Goal: Answer question/provide support

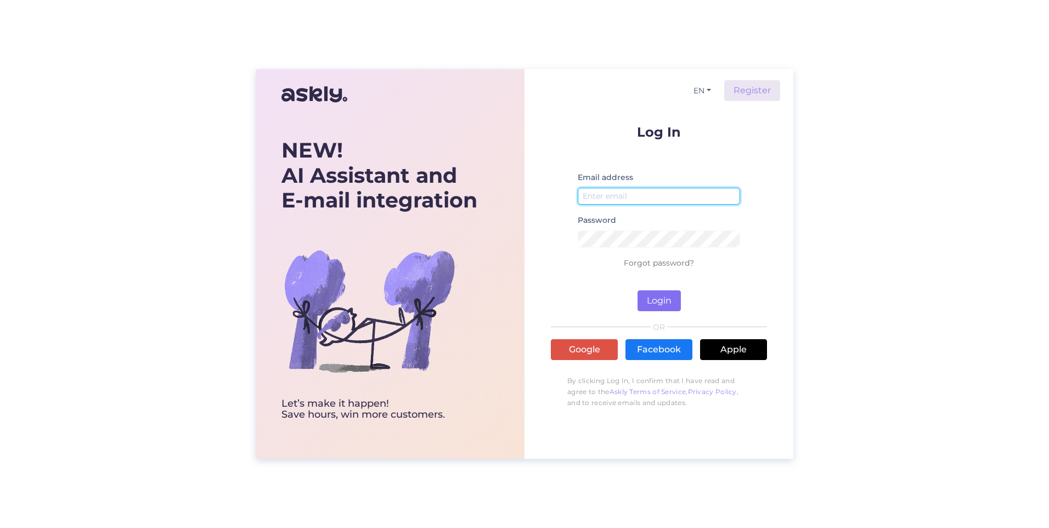
type input "[EMAIL_ADDRESS][PERSON_NAME][DOMAIN_NAME]"
click at [653, 297] on button "Login" at bounding box center [659, 300] width 43 height 21
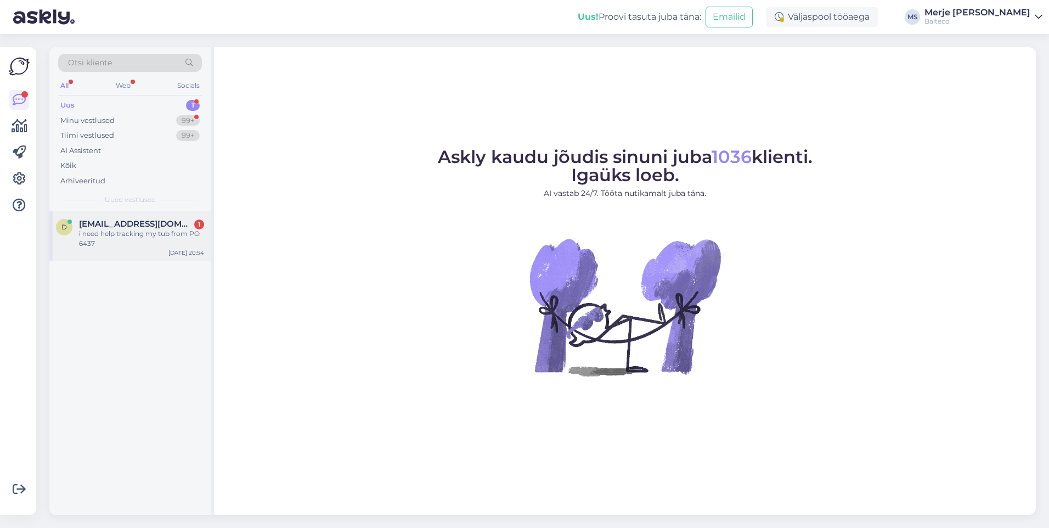
click at [111, 226] on span "[EMAIL_ADDRESS][DOMAIN_NAME]" at bounding box center [136, 224] width 114 height 10
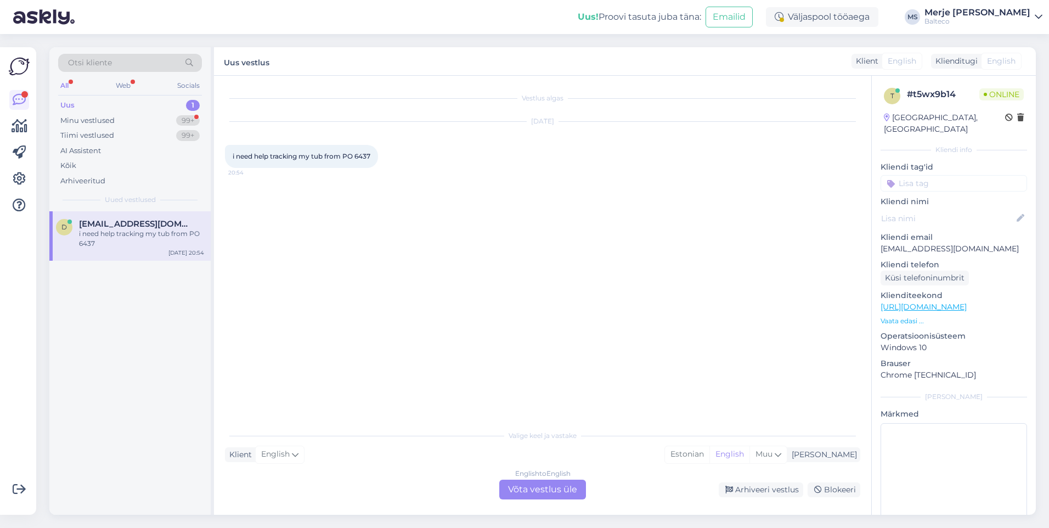
click at [524, 485] on div "English to English Võta vestlus üle" at bounding box center [542, 490] width 87 height 20
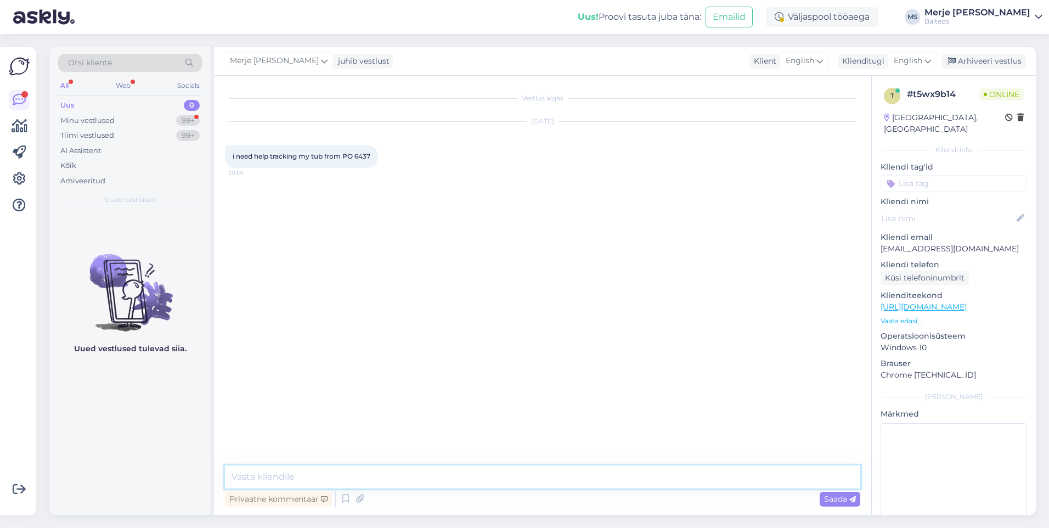
click at [339, 480] on textarea at bounding box center [542, 476] width 635 height 23
type textarea "Tere!"
type textarea "E"
type textarea "[PERSON_NAME] kirja kätte ning edastasin teie kirja ekspordi müügijuhile [PERSO…"
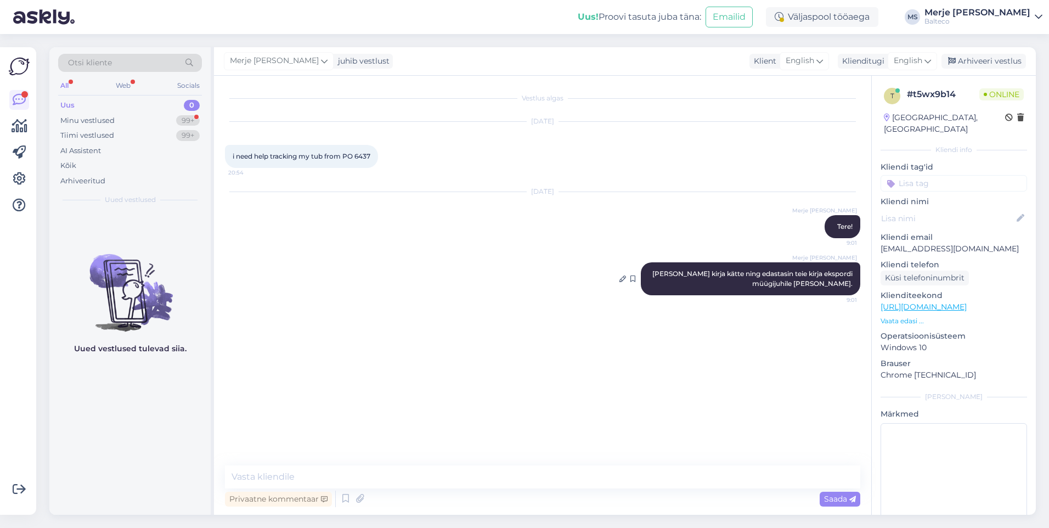
drag, startPoint x: 666, startPoint y: 272, endPoint x: 858, endPoint y: 287, distance: 192.7
click at [858, 287] on div "Merje [PERSON_NAME] [PERSON_NAME] kirja kätte ning edastasin teie kirja ekspord…" at bounding box center [750, 278] width 219 height 33
copy span "[PERSON_NAME] kirja kätte ning edastasin teie kirja ekspordi müügijuhile [PERSO…"
click at [403, 483] on textarea at bounding box center [542, 476] width 635 height 23
paste textarea "We have received your letter and forwarded it to our Export Sales Manager, [PER…"
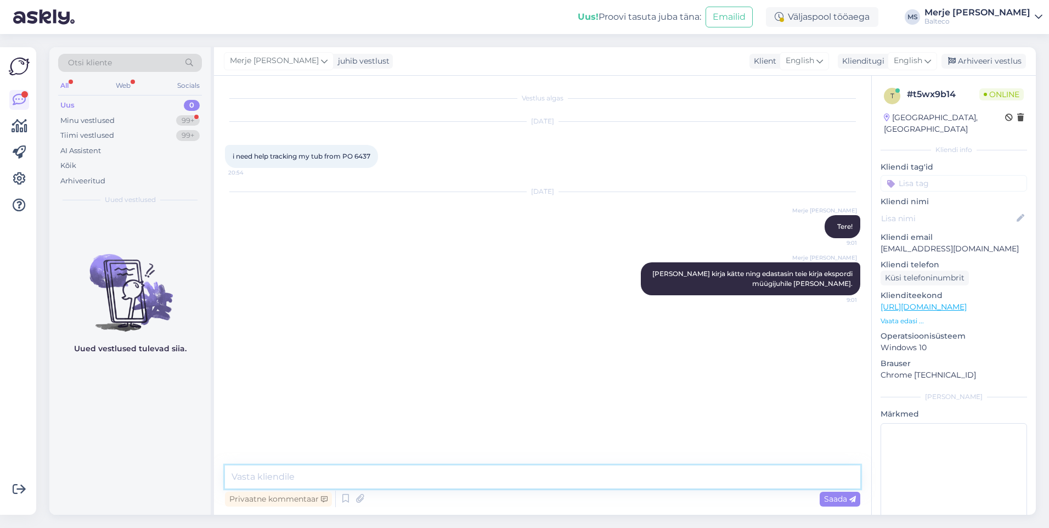
type textarea "We have received your letter and forwarded it to our Export Sales Manager, [PER…"
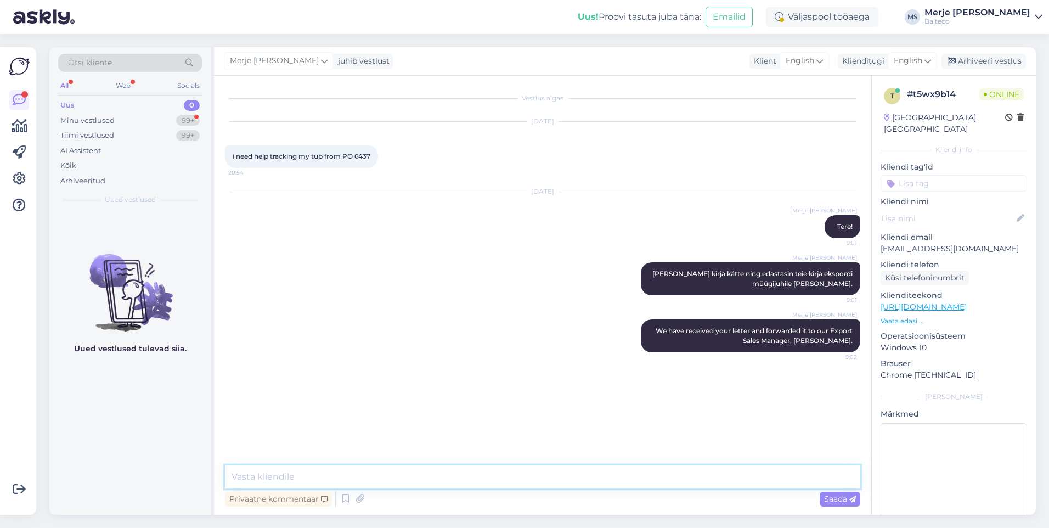
click at [284, 475] on textarea at bounding box center [542, 476] width 635 height 23
type textarea "Heś direct e-mail is [PERSON_NAME][EMAIL_ADDRESS][DOMAIN_NAME]"
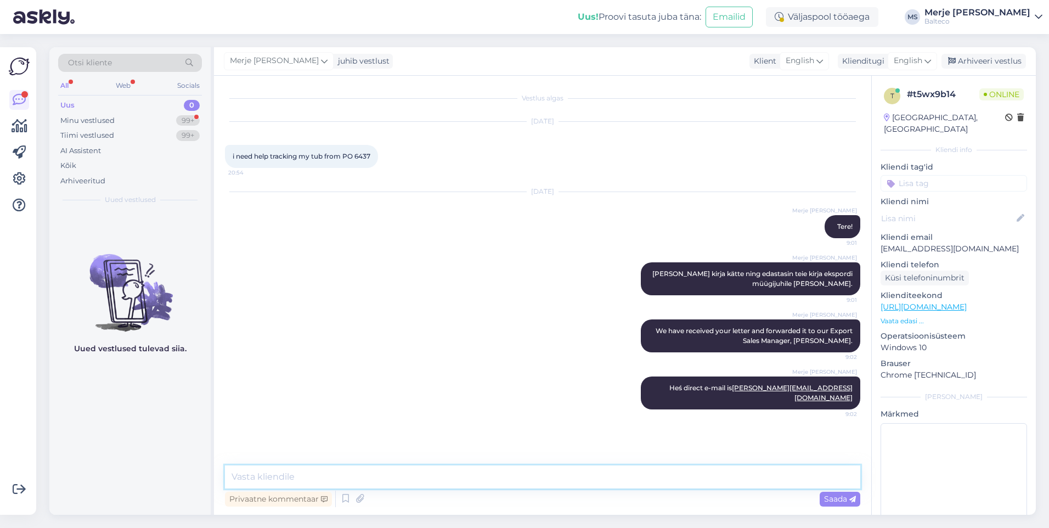
click at [273, 480] on textarea at bounding box center [542, 476] width 635 height 23
click at [358, 475] on textarea at bounding box center [542, 476] width 635 height 23
drag, startPoint x: 344, startPoint y: 156, endPoint x: 375, endPoint y: 153, distance: 30.9
click at [375, 153] on div "i need help tracking my tub from PO 6437 20:54" at bounding box center [301, 156] width 153 height 23
click at [457, 383] on div "Merje [PERSON_NAME] Heś direct e-mail is [EMAIL_ADDRESS][DOMAIN_NAME] 9:02" at bounding box center [542, 392] width 635 height 57
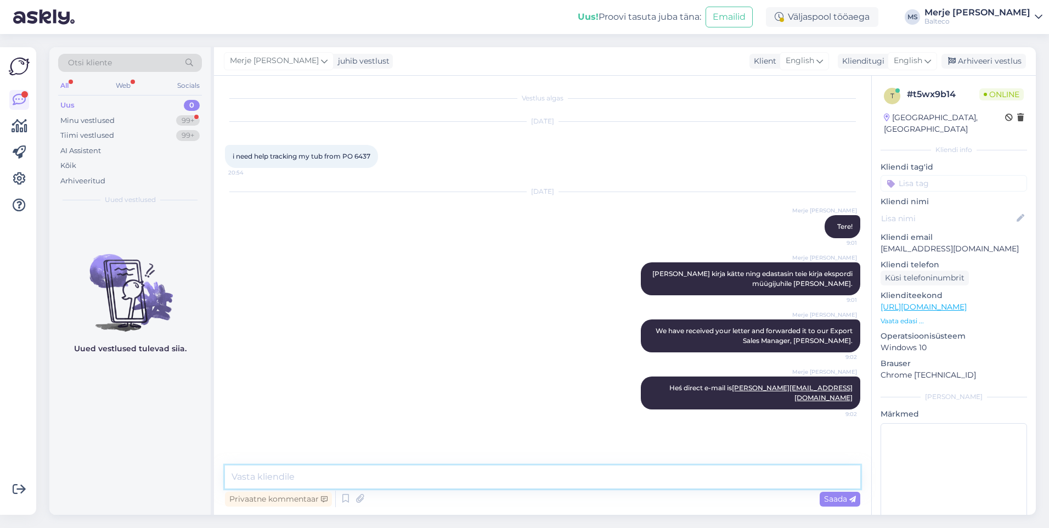
click at [268, 479] on textarea at bounding box center [542, 476] width 635 height 23
click at [517, 255] on div "Merje [PERSON_NAME] [PERSON_NAME] kirja kätte ning edastasin teie kirja ekspord…" at bounding box center [542, 278] width 635 height 57
drag, startPoint x: 988, startPoint y: 238, endPoint x: 881, endPoint y: 240, distance: 106.5
click at [881, 243] on p "[EMAIL_ADDRESS][DOMAIN_NAME]" at bounding box center [954, 249] width 147 height 12
copy p "[EMAIL_ADDRESS][DOMAIN_NAME]"
